Goal: Transaction & Acquisition: Purchase product/service

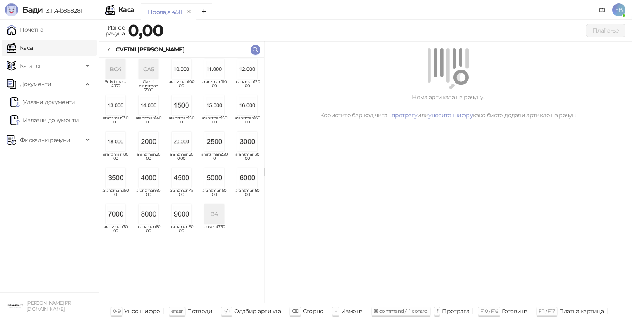
click at [245, 182] on img "grid" at bounding box center [247, 178] width 20 height 20
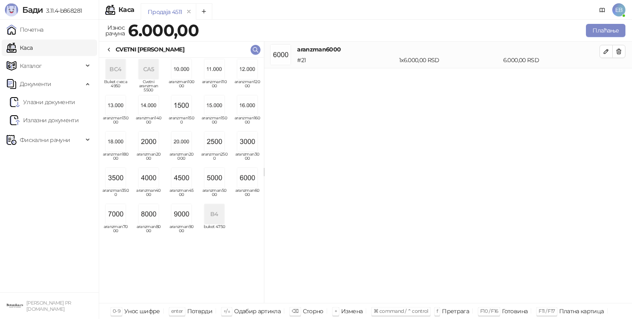
click at [109, 49] on icon at bounding box center [109, 50] width 7 height 7
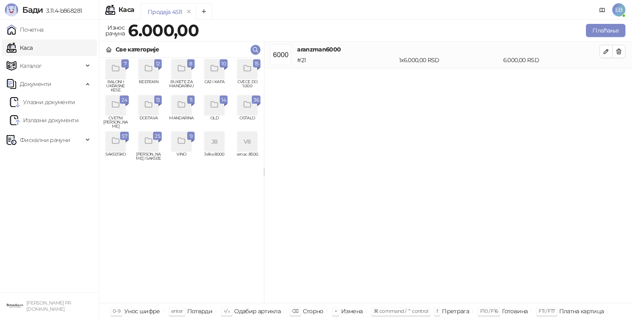
click at [250, 74] on div "grid" at bounding box center [247, 69] width 20 height 20
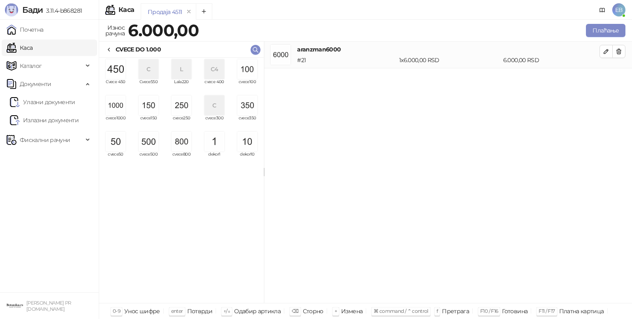
click at [153, 143] on img "grid" at bounding box center [149, 142] width 20 height 20
click at [249, 76] on img "grid" at bounding box center [247, 69] width 20 height 20
click at [250, 76] on img "grid" at bounding box center [247, 69] width 20 height 20
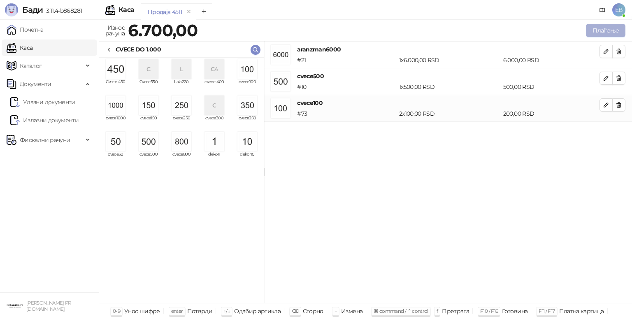
click at [608, 30] on button "Плаћање" at bounding box center [606, 30] width 40 height 13
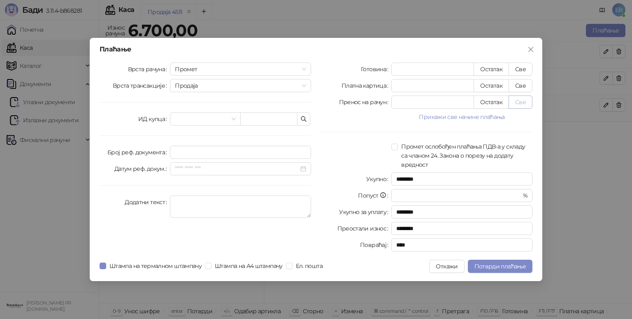
click at [522, 102] on button "Све" at bounding box center [521, 101] width 24 height 13
type input "****"
click at [519, 268] on span "Потврди плаћање" at bounding box center [500, 266] width 51 height 7
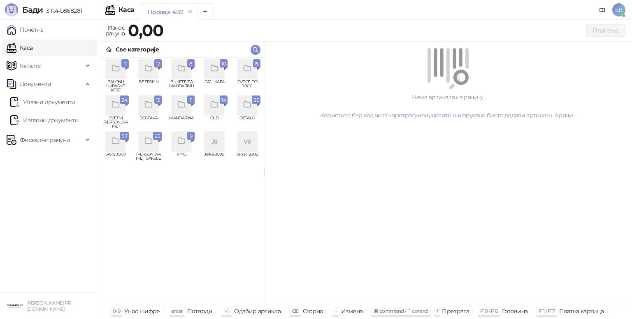
click at [251, 66] on icon "grid" at bounding box center [247, 68] width 9 height 9
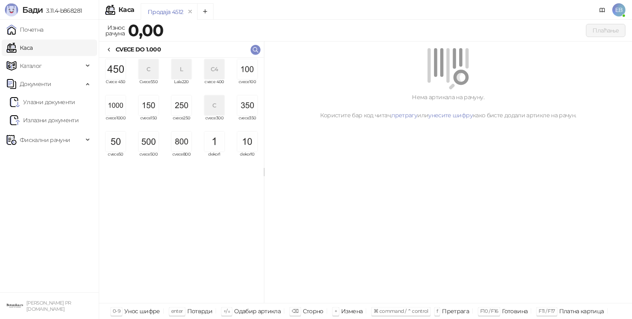
click at [119, 112] on img "grid" at bounding box center [116, 105] width 20 height 20
click at [118, 114] on img "grid" at bounding box center [116, 105] width 20 height 20
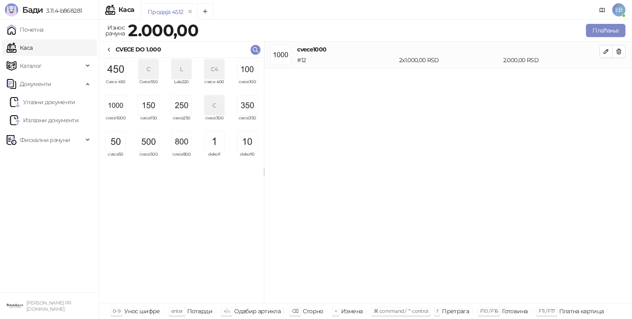
click at [248, 72] on img "grid" at bounding box center [247, 69] width 20 height 20
click at [244, 72] on img "grid" at bounding box center [247, 69] width 20 height 20
click at [608, 30] on button "Плаћање" at bounding box center [606, 30] width 40 height 13
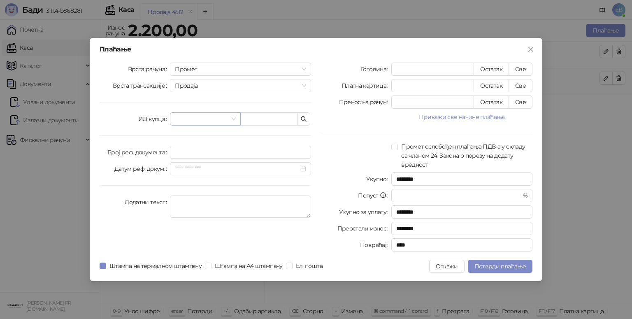
click at [210, 118] on input "search" at bounding box center [201, 119] width 53 height 12
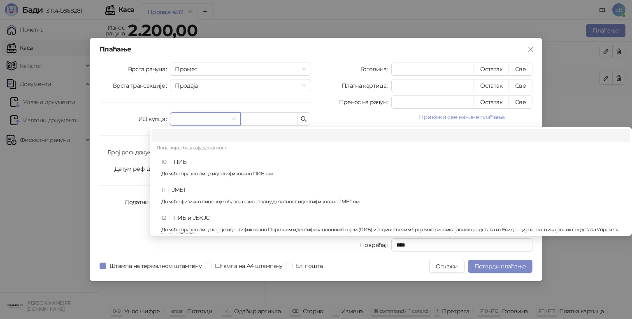
click at [209, 163] on div "10 ПИБ Домаће правно лице идентификовано ПИБ-ом" at bounding box center [393, 169] width 464 height 24
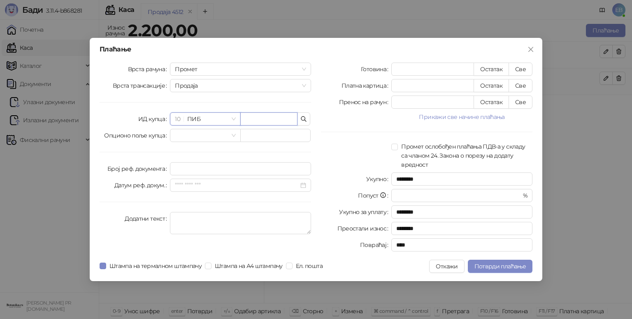
click at [265, 117] on input "text" at bounding box center [268, 118] width 57 height 13
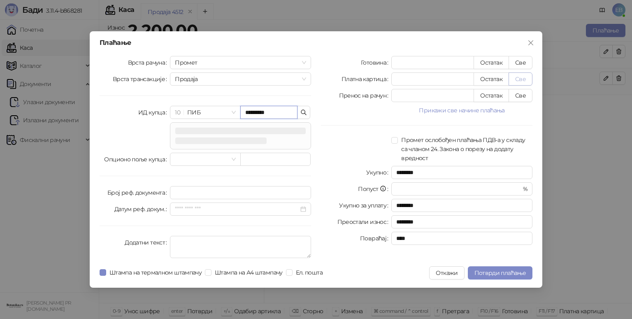
type input "*********"
click at [520, 78] on button "Све" at bounding box center [521, 78] width 24 height 13
type input "****"
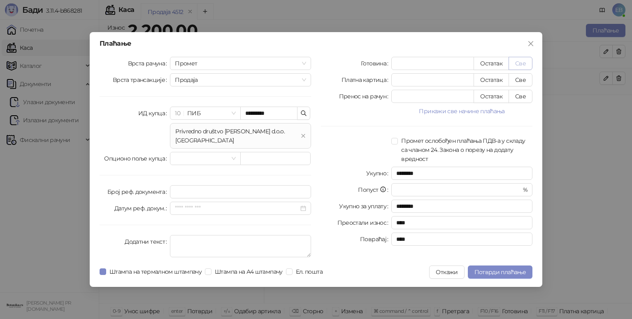
click at [525, 70] on button "Све" at bounding box center [521, 63] width 24 height 13
type input "****"
type input "*"
click at [509, 268] on span "Потврди плаћање" at bounding box center [500, 271] width 51 height 7
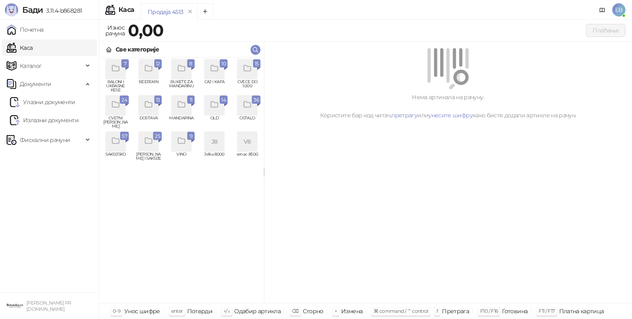
click at [109, 107] on div "grid" at bounding box center [116, 105] width 20 height 20
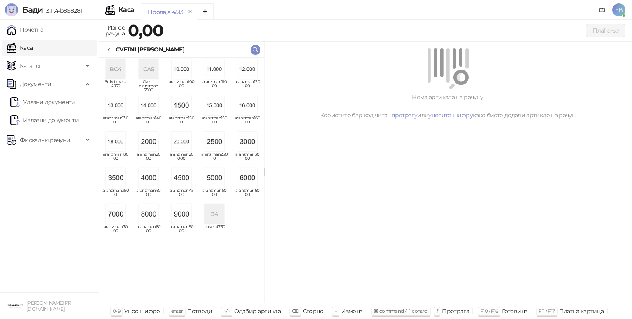
click at [151, 179] on img "grid" at bounding box center [149, 178] width 20 height 20
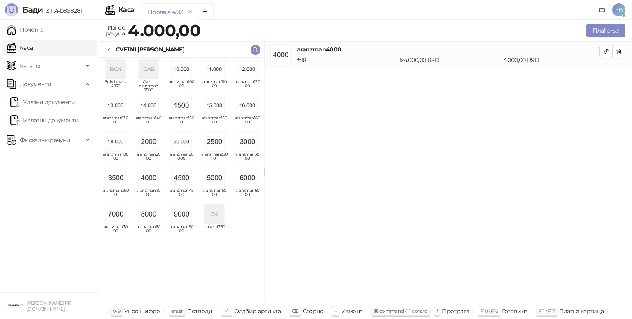
click at [114, 47] on div "CVETNI [PERSON_NAME]" at bounding box center [145, 49] width 79 height 9
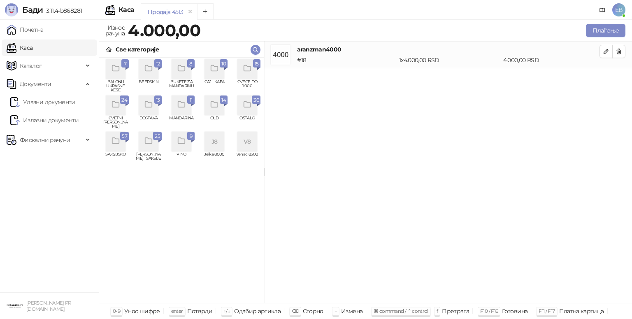
click at [249, 70] on icon "grid" at bounding box center [247, 68] width 9 height 9
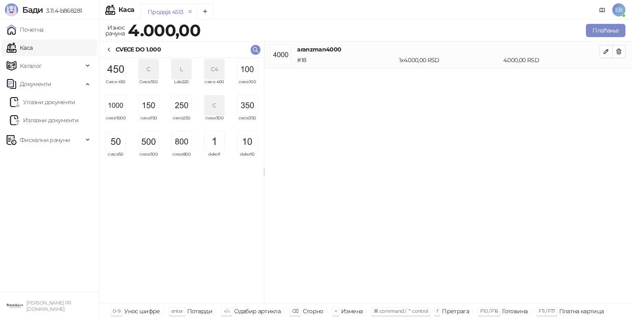
click at [118, 102] on img "grid" at bounding box center [116, 105] width 20 height 20
click at [619, 79] on icon "button" at bounding box center [619, 78] width 5 height 5
click at [248, 75] on img "grid" at bounding box center [247, 69] width 20 height 20
click at [250, 72] on img "grid" at bounding box center [247, 69] width 20 height 20
click at [608, 33] on button "Плаћање" at bounding box center [606, 30] width 40 height 13
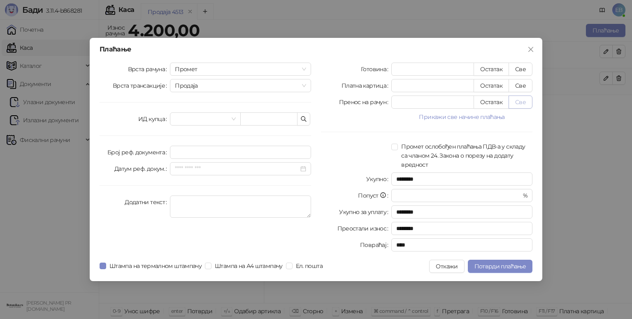
click at [527, 100] on button "Све" at bounding box center [521, 101] width 24 height 13
type input "****"
click at [520, 265] on span "Потврди плаћање" at bounding box center [500, 266] width 51 height 7
